Goal: Transaction & Acquisition: Purchase product/service

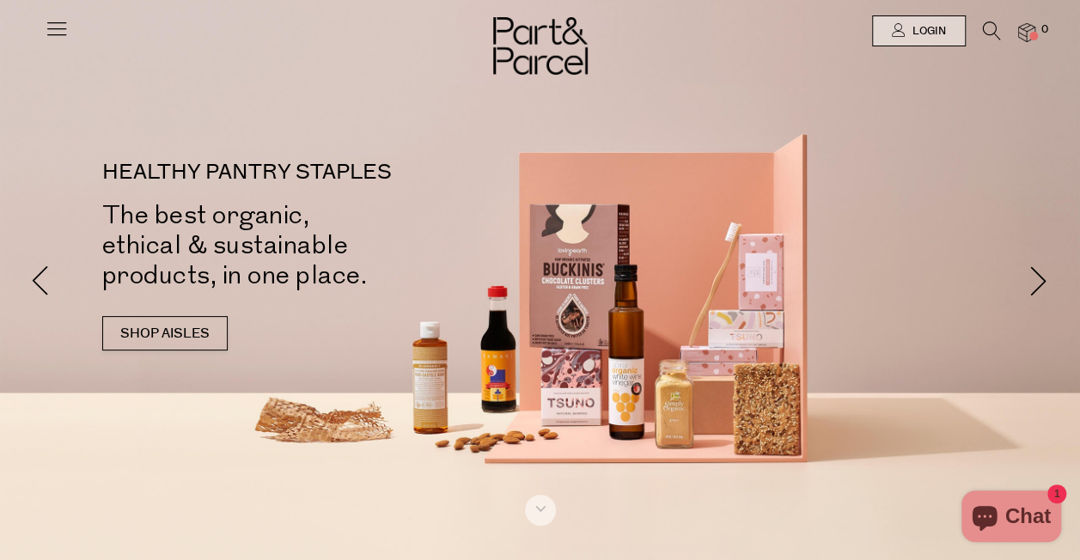
click at [54, 27] on icon at bounding box center [57, 28] width 24 height 24
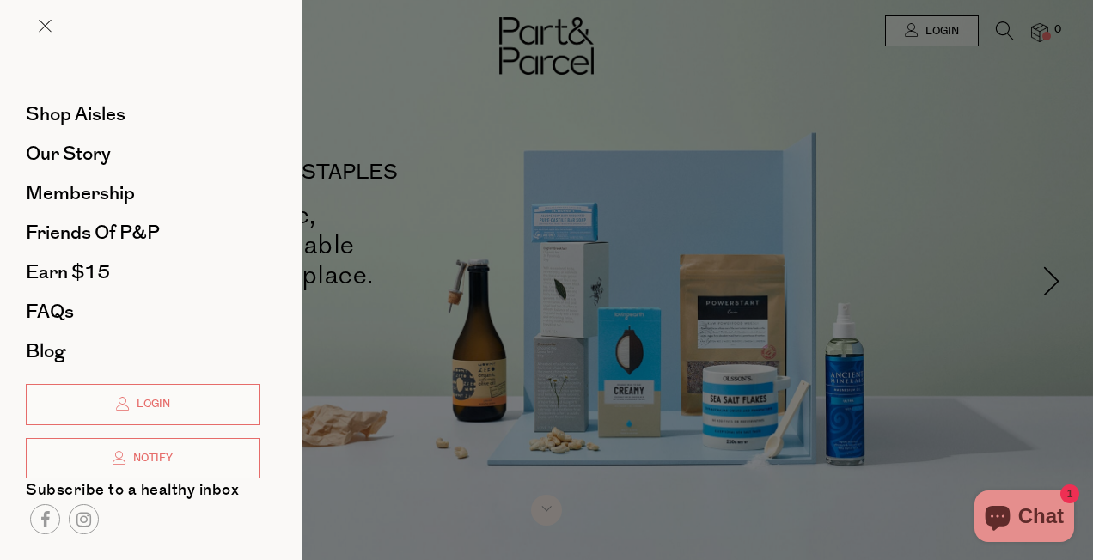
click at [997, 38] on div at bounding box center [546, 280] width 1093 height 560
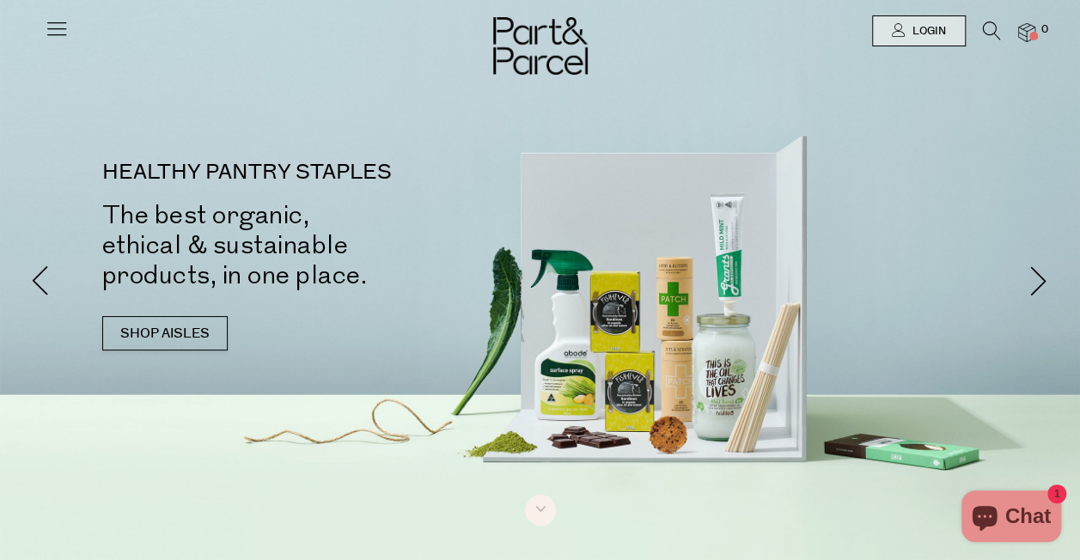
click at [998, 24] on icon at bounding box center [992, 30] width 18 height 19
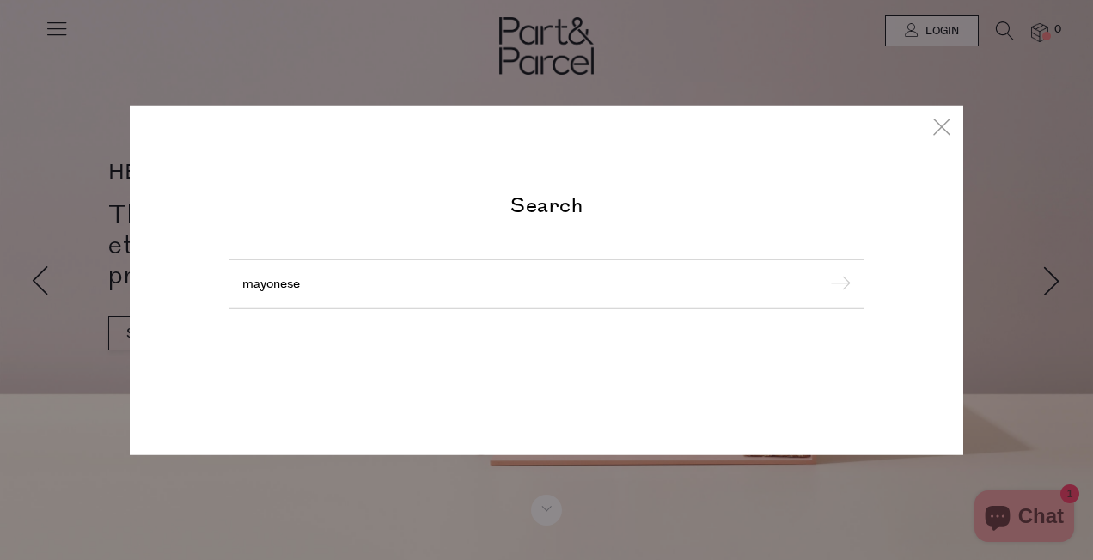
type input "mayonese"
click at [825, 272] on input "submit" at bounding box center [838, 285] width 26 height 26
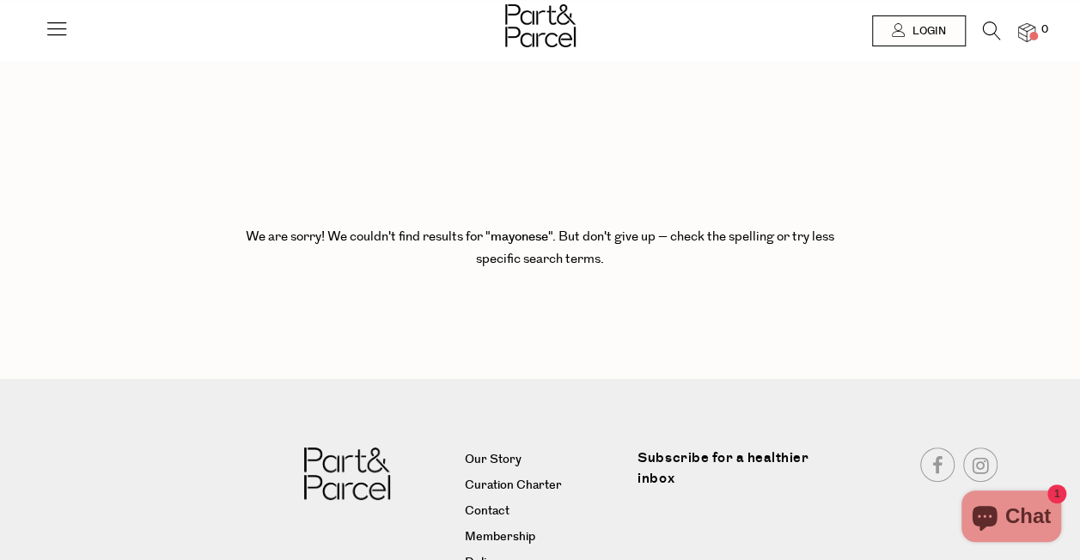
click at [50, 28] on icon at bounding box center [57, 28] width 24 height 24
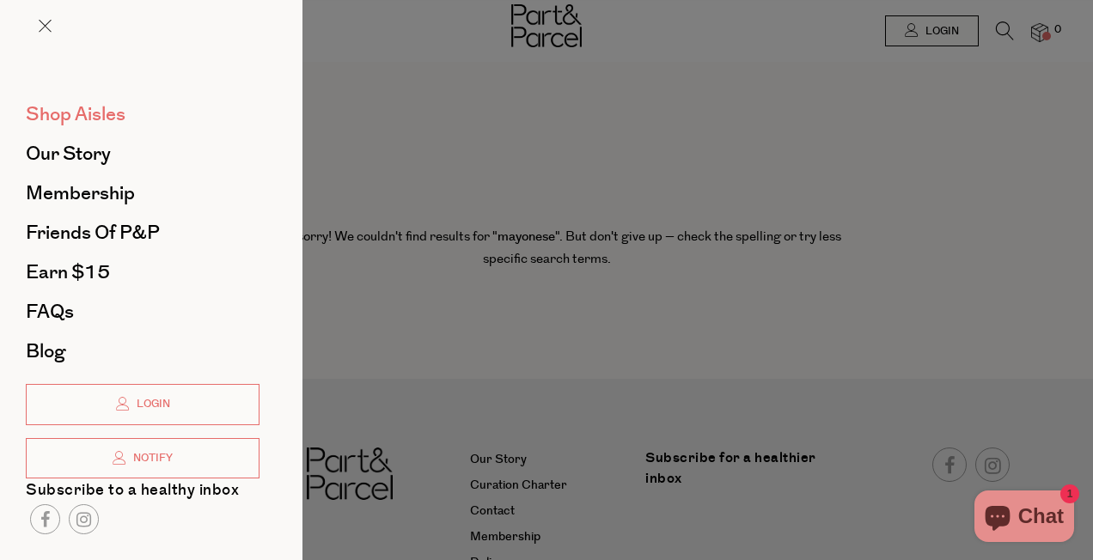
click at [107, 101] on span "Shop Aisles" at bounding box center [76, 114] width 100 height 27
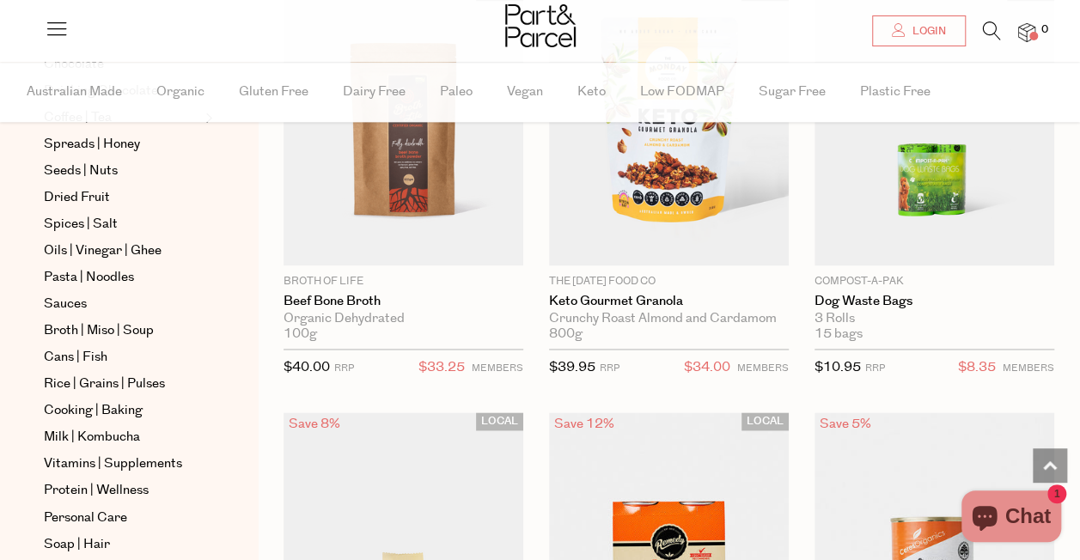
scroll to position [466, 0]
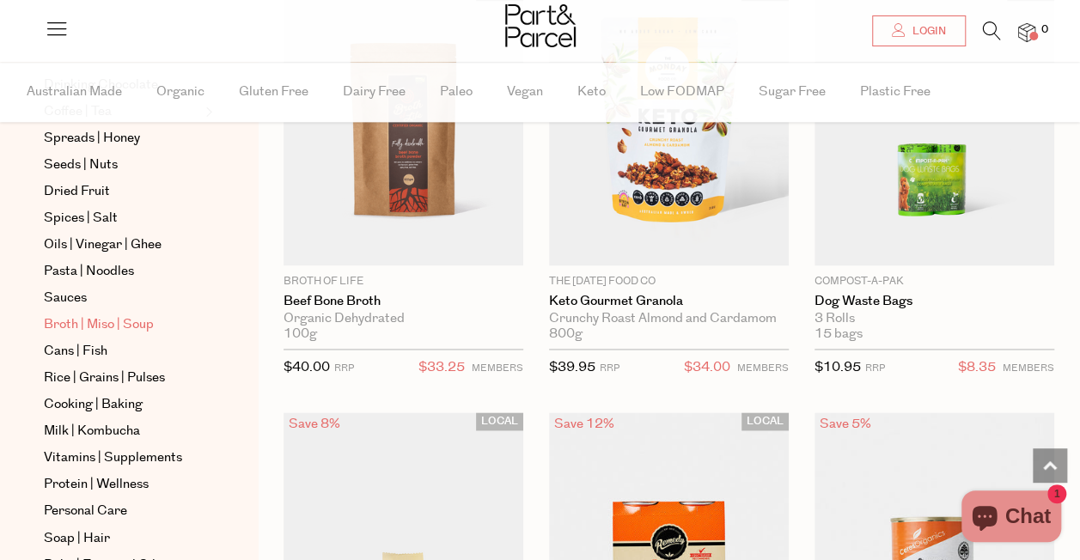
click at [143, 321] on span "Broth | Miso | Soup" at bounding box center [99, 324] width 110 height 21
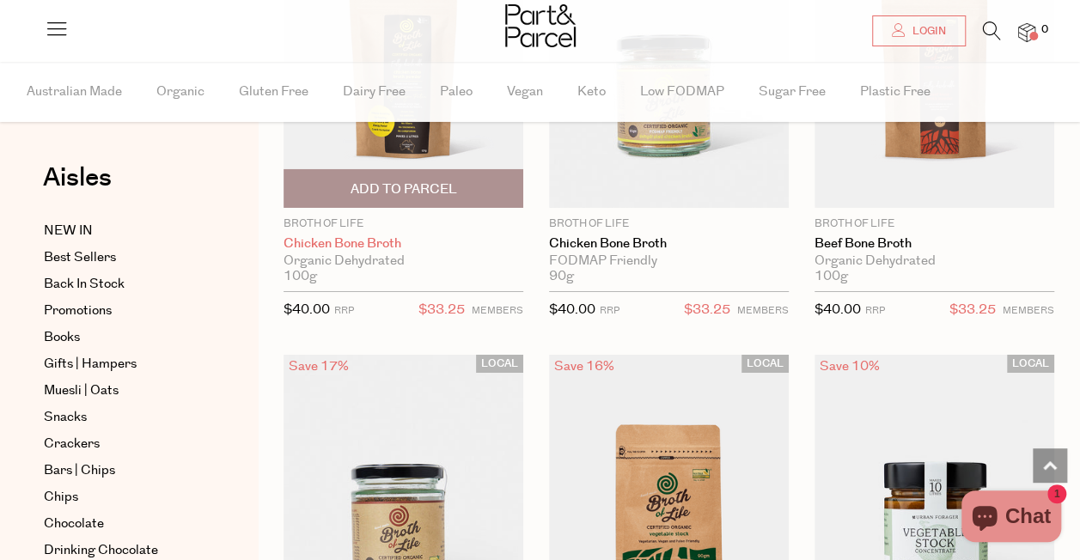
scroll to position [2875, 0]
